Goal: Navigation & Orientation: Find specific page/section

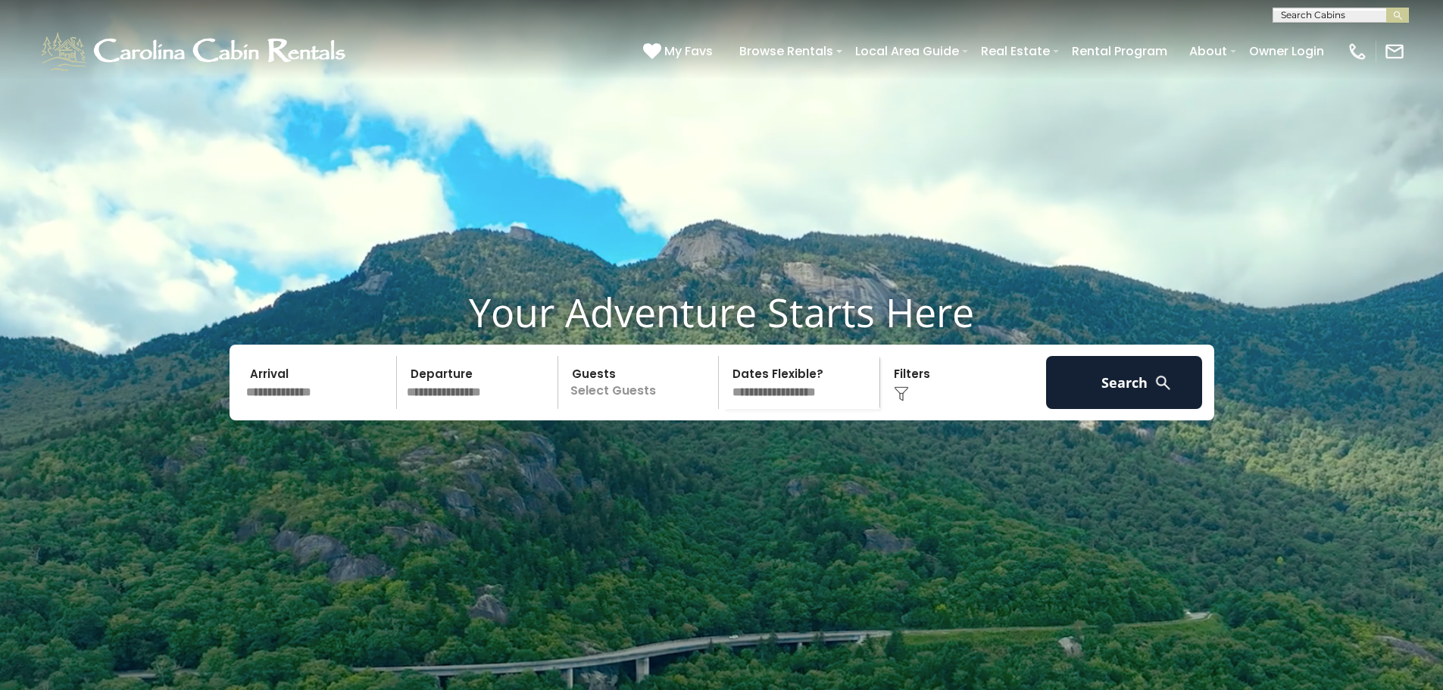
click at [972, 164] on video at bounding box center [721, 361] width 1443 height 722
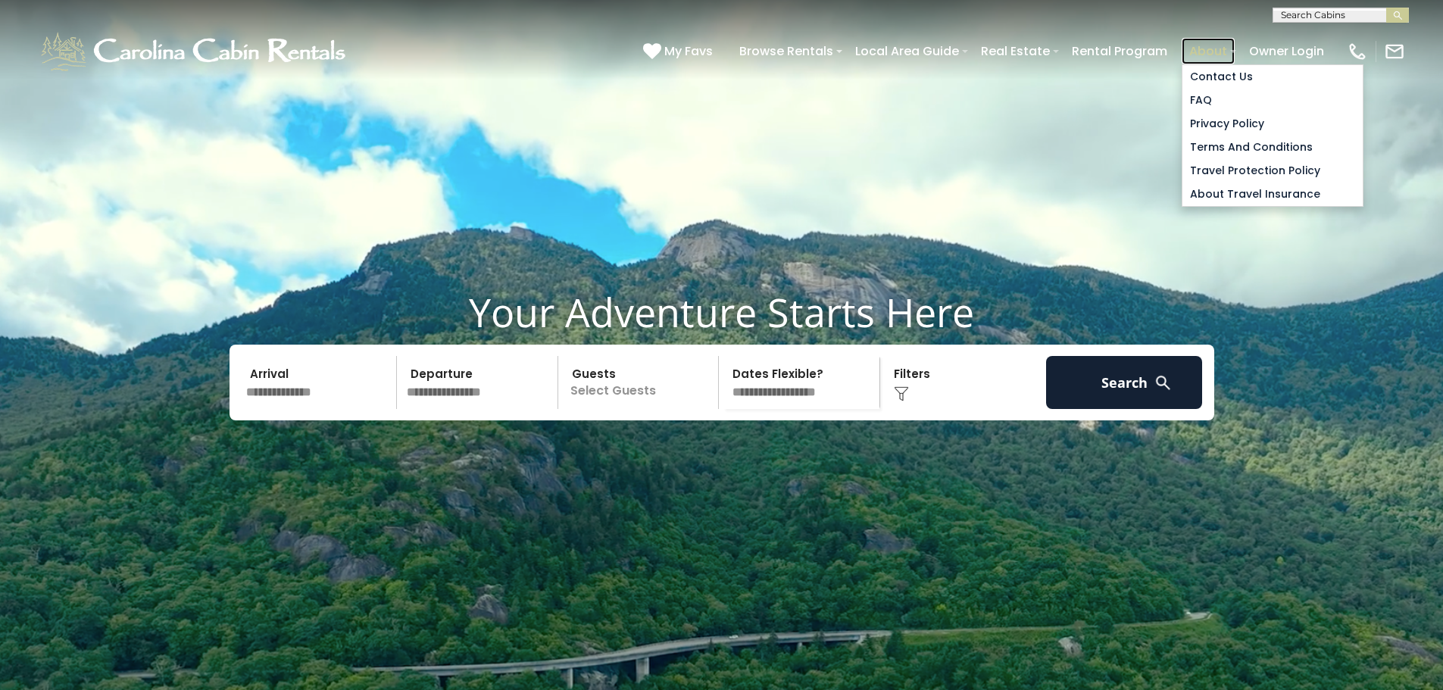
click at [1210, 50] on link "About" at bounding box center [1208, 51] width 53 height 27
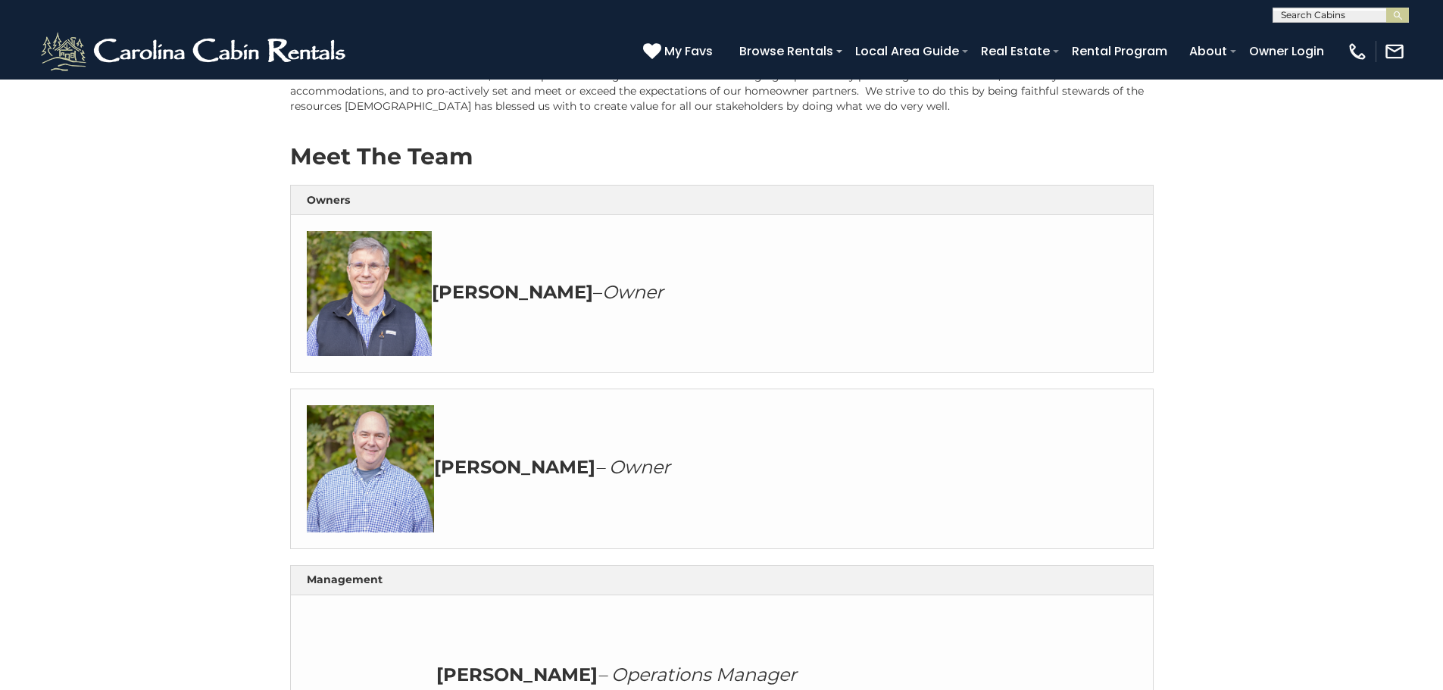
scroll to position [682, 0]
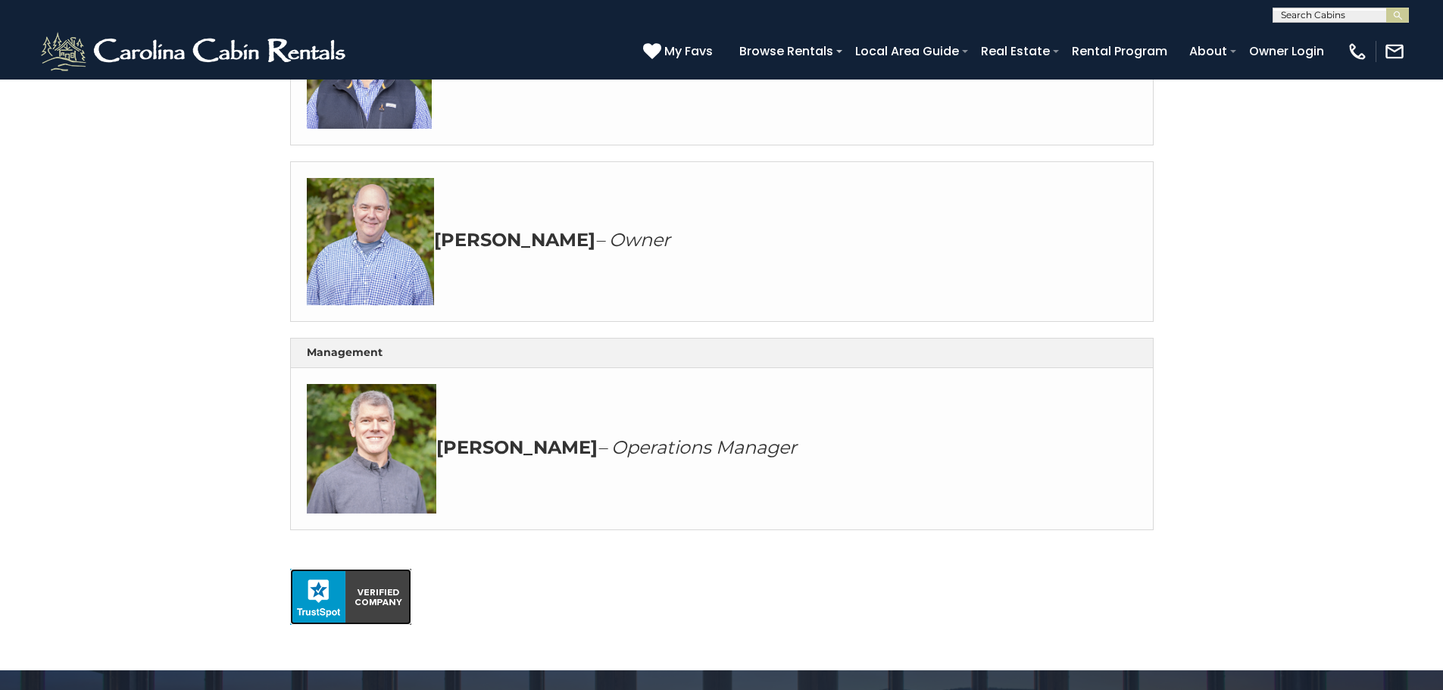
click at [340, 595] on img at bounding box center [350, 597] width 121 height 56
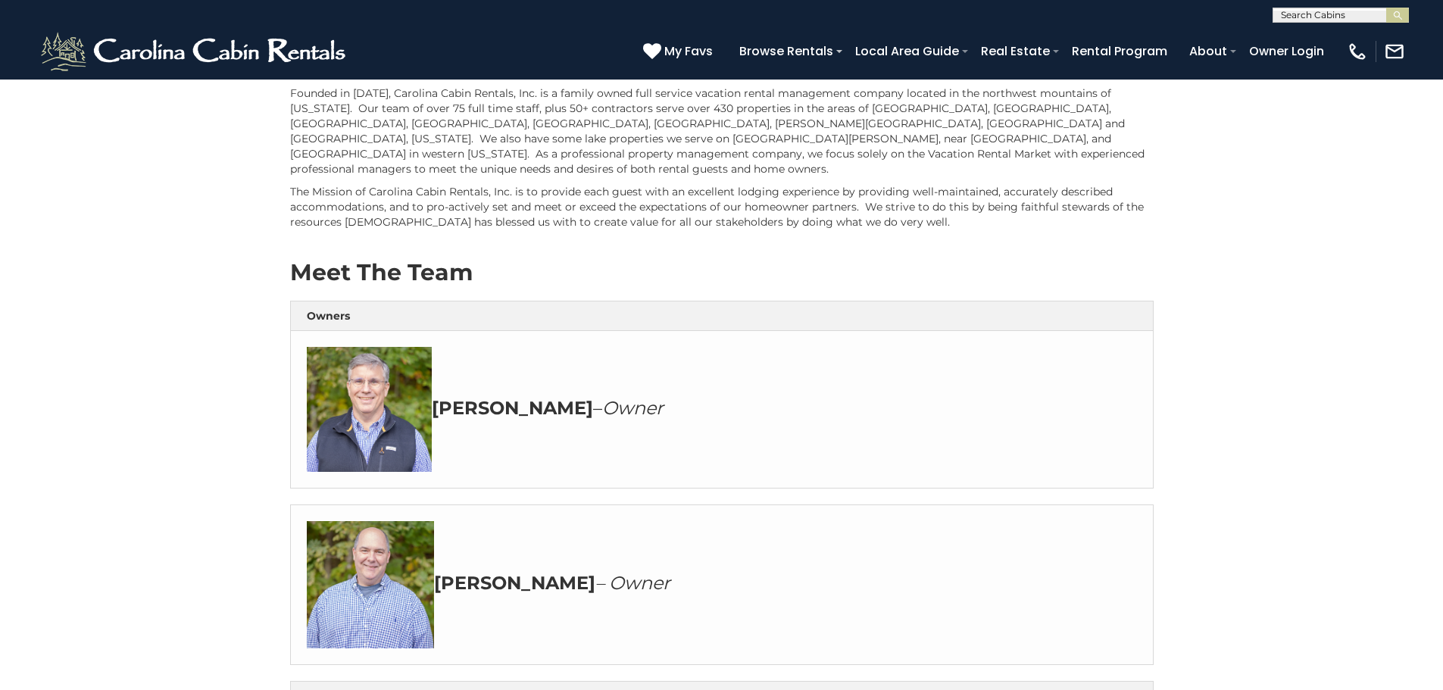
scroll to position [303, 0]
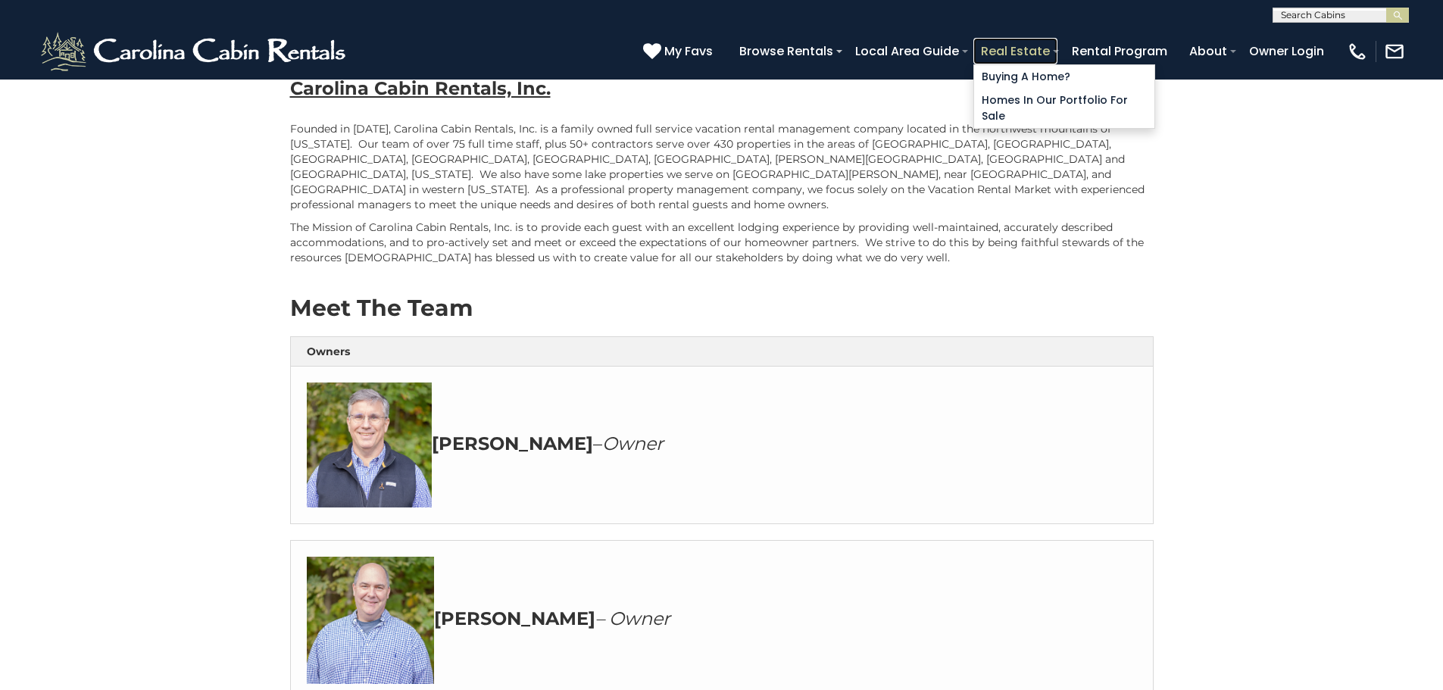
click at [1031, 52] on link "Real Estate" at bounding box center [1015, 51] width 84 height 27
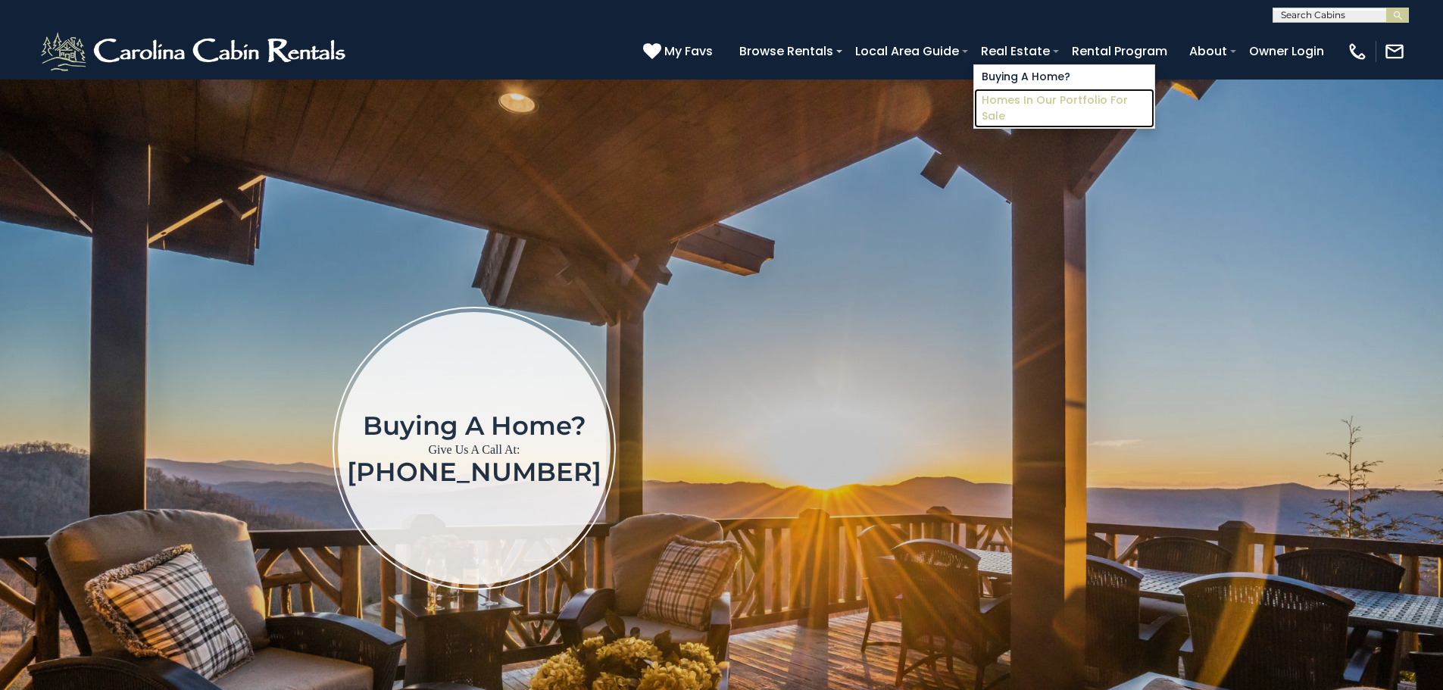
click at [1054, 93] on link "Homes in Our Portfolio For Sale" at bounding box center [1064, 108] width 180 height 39
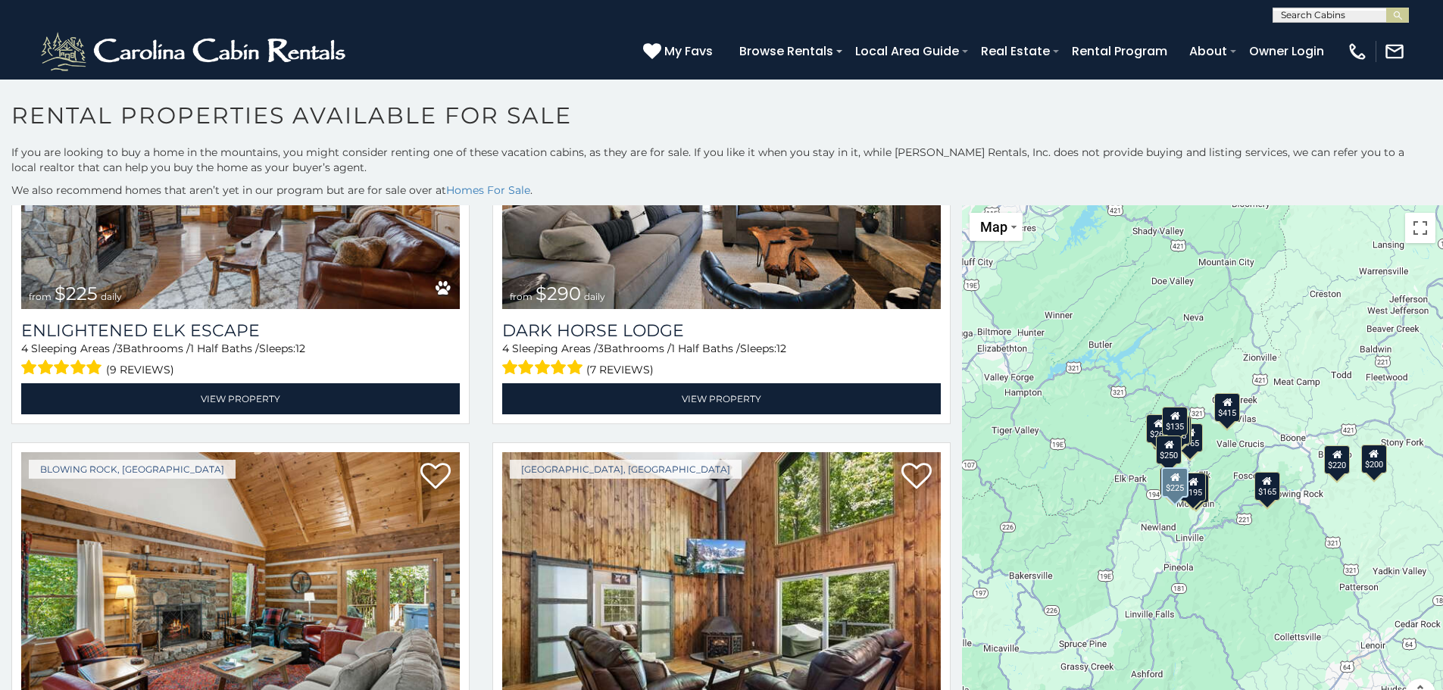
scroll to position [1136, 0]
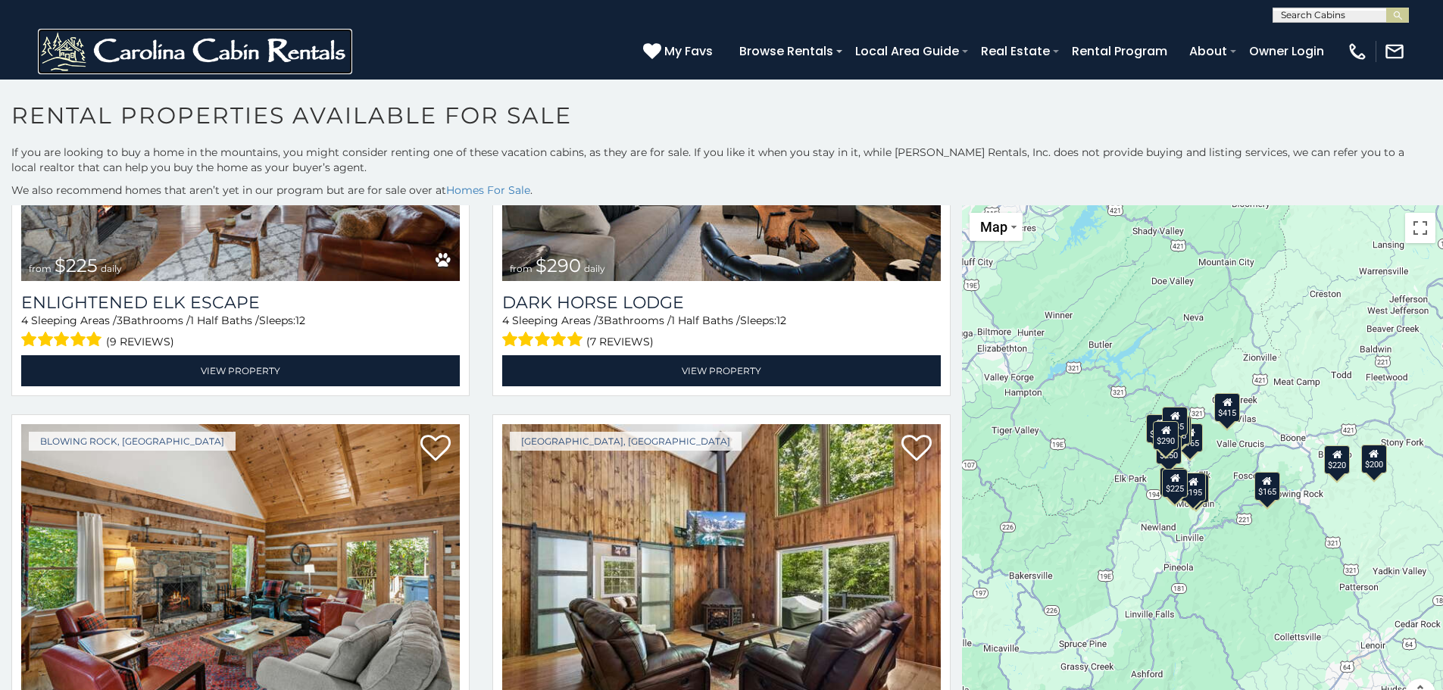
click at [220, 50] on img at bounding box center [195, 51] width 314 height 45
